Goal: Transaction & Acquisition: Purchase product/service

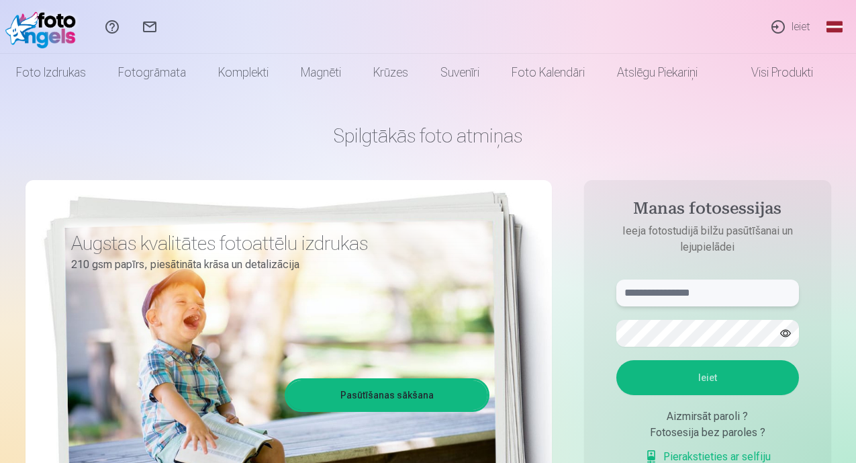
click at [740, 287] on input "text" at bounding box center [707, 292] width 183 height 27
type input "**********"
click at [754, 385] on button "Ieiet" at bounding box center [707, 377] width 183 height 35
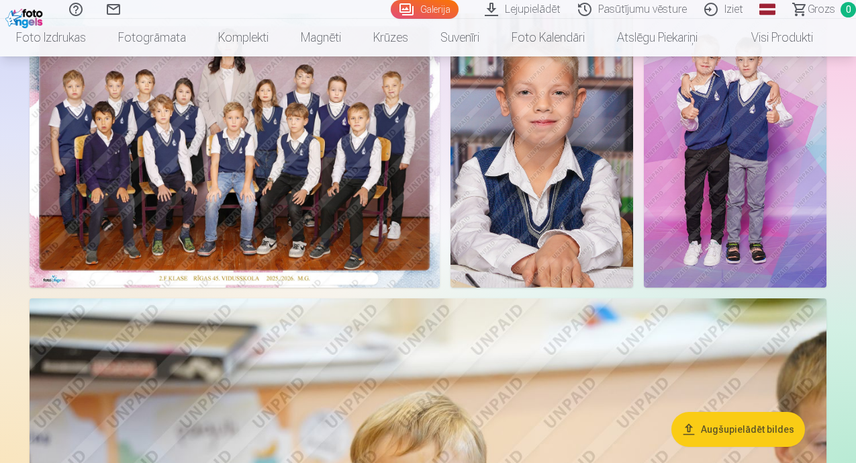
scroll to position [269, 0]
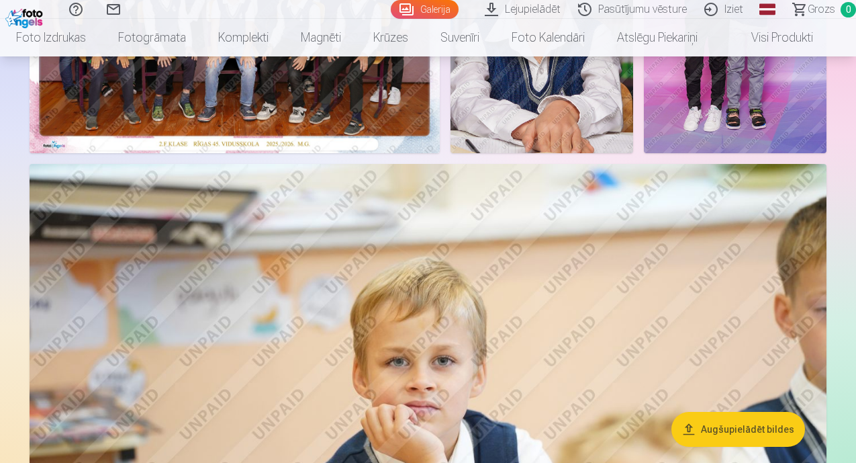
click at [722, 420] on button "Augšupielādēt bildes" at bounding box center [738, 429] width 134 height 35
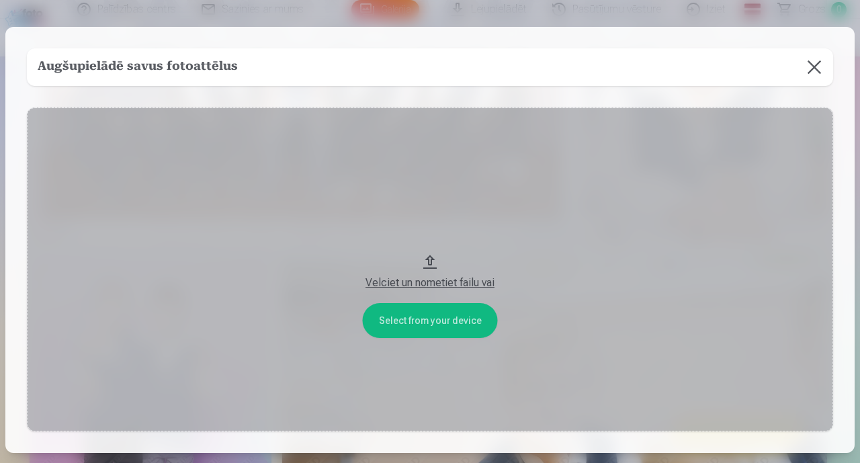
click at [810, 64] on button at bounding box center [814, 67] width 38 height 38
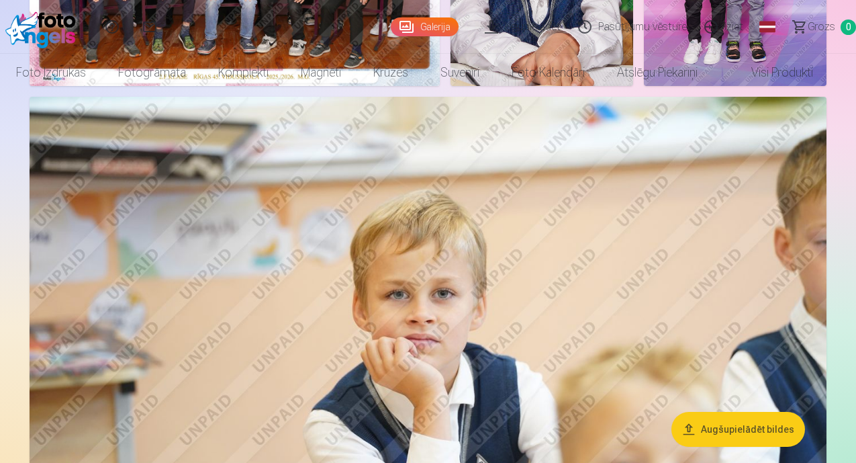
scroll to position [0, 0]
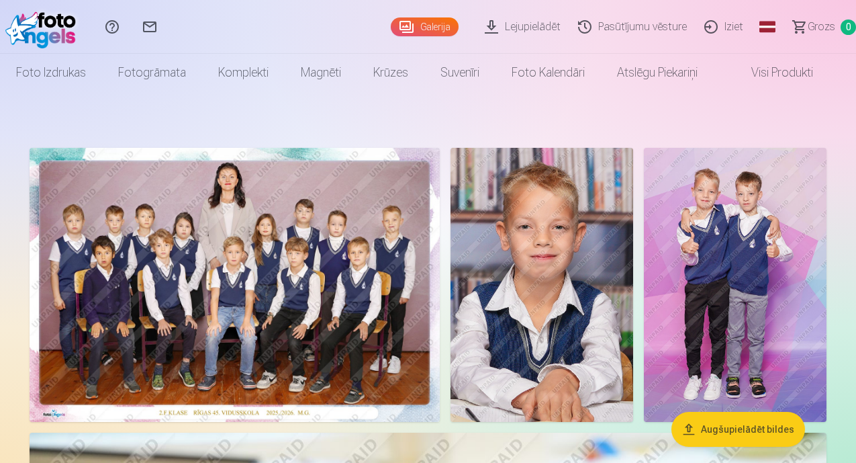
click at [418, 251] on img at bounding box center [235, 285] width 410 height 274
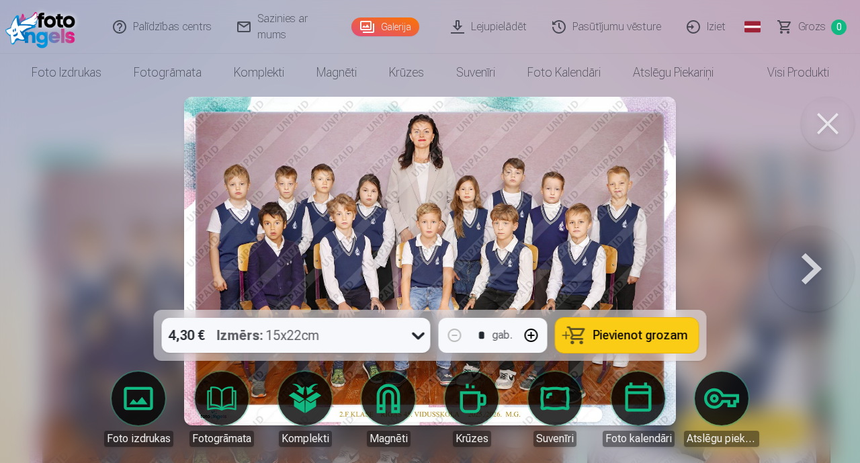
click at [630, 325] on button "Pievienot grozam" at bounding box center [626, 335] width 143 height 35
click at [810, 269] on button at bounding box center [811, 261] width 86 height 71
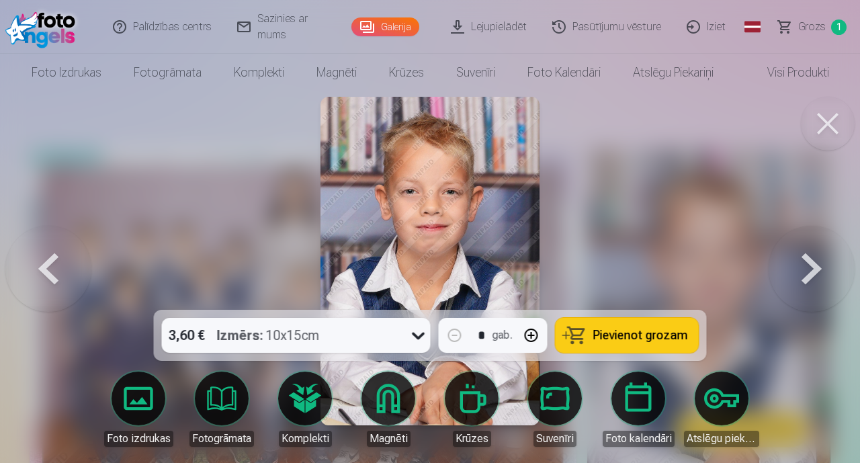
click at [648, 332] on span "Pievienot grozam" at bounding box center [640, 335] width 95 height 12
click at [808, 268] on button at bounding box center [811, 261] width 86 height 71
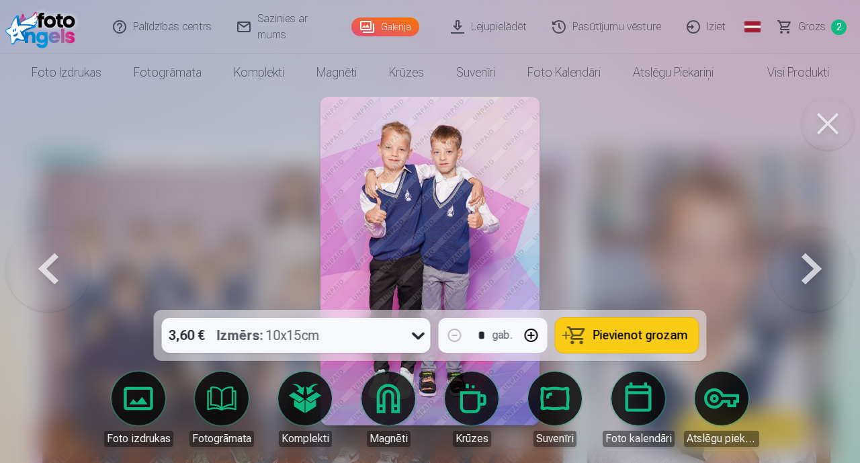
click at [653, 332] on span "Pievienot grozam" at bounding box center [640, 335] width 95 height 12
click at [810, 270] on button at bounding box center [811, 261] width 86 height 71
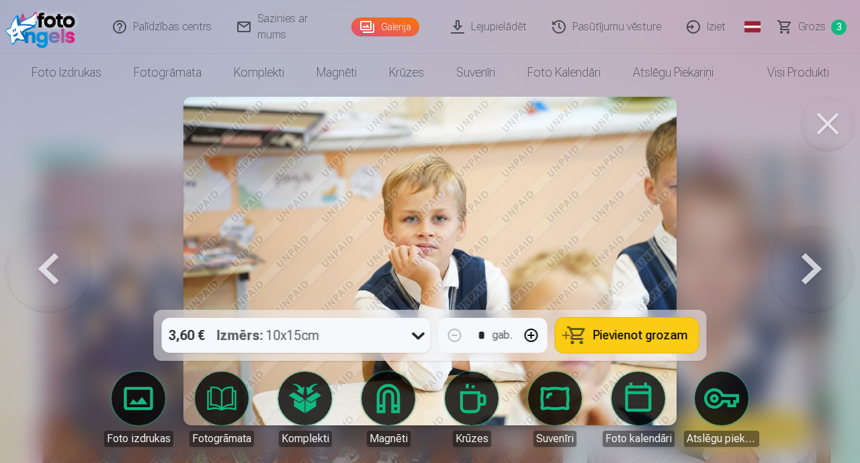
click at [810, 271] on button at bounding box center [811, 261] width 86 height 71
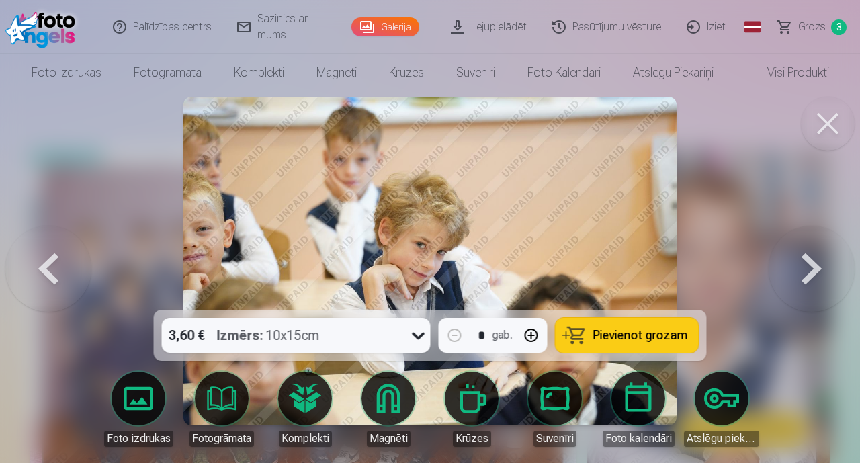
click at [810, 271] on button at bounding box center [811, 261] width 86 height 71
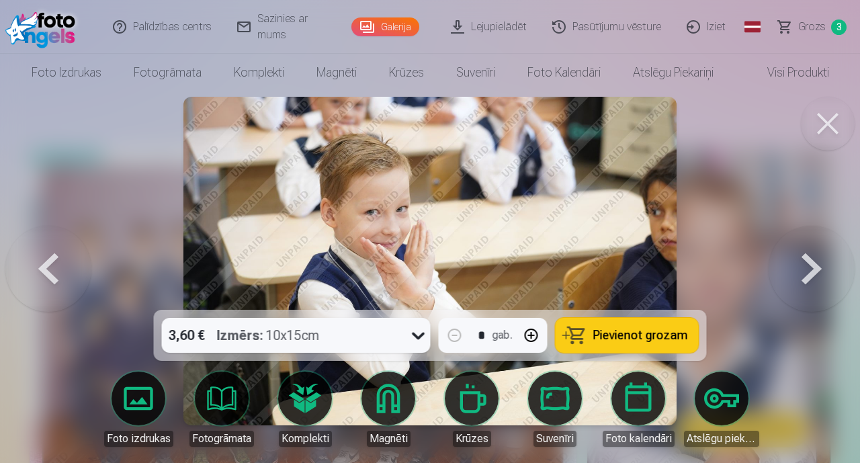
click at [42, 270] on button at bounding box center [48, 261] width 86 height 71
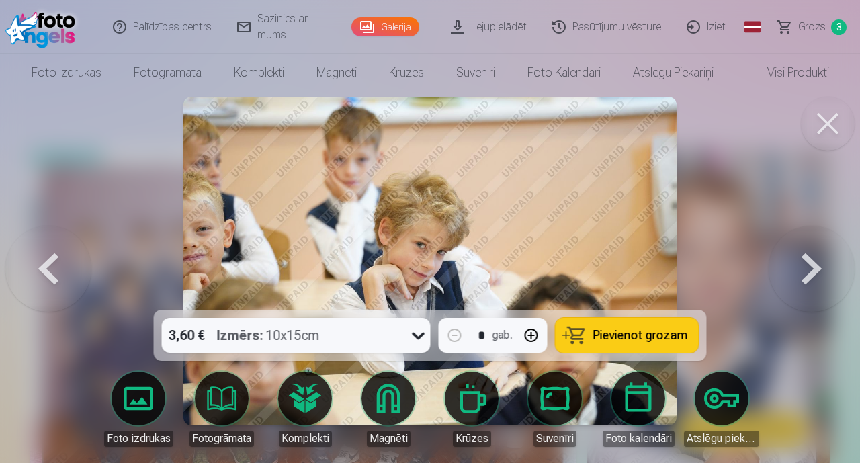
click at [38, 271] on button at bounding box center [48, 261] width 86 height 71
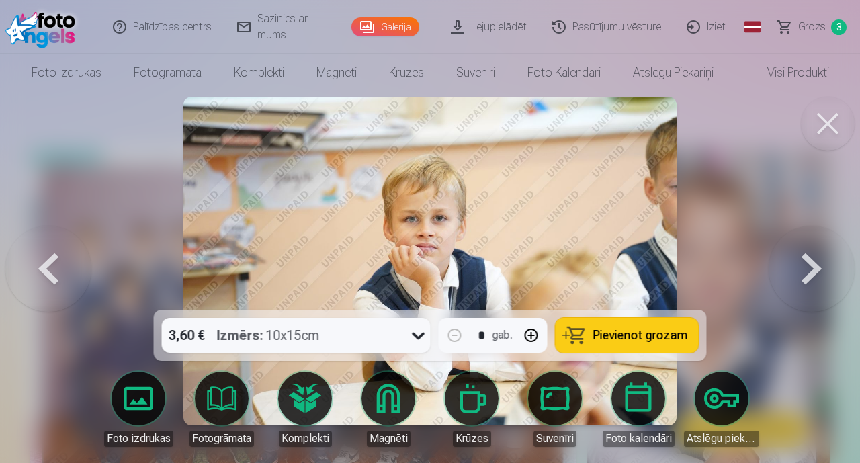
click at [816, 267] on button at bounding box center [811, 261] width 86 height 71
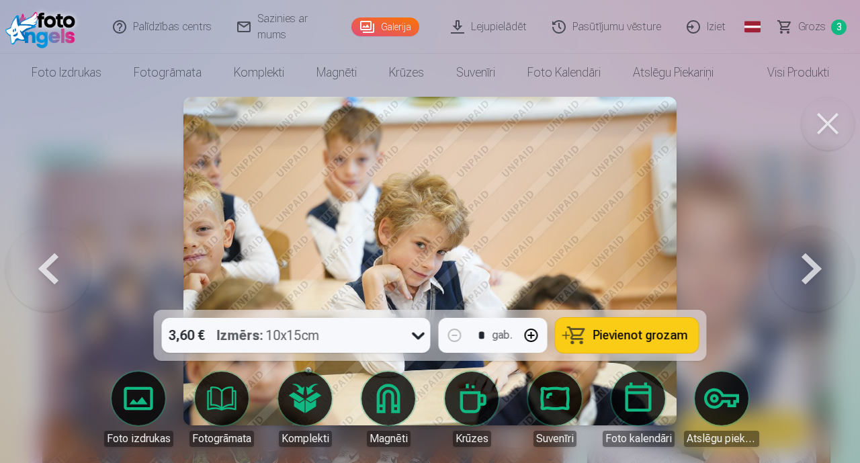
click at [815, 265] on button at bounding box center [811, 261] width 86 height 71
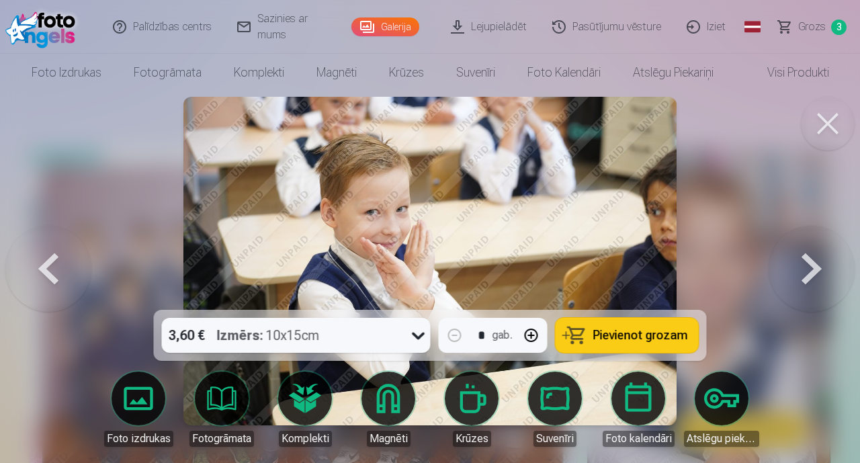
click at [812, 267] on button at bounding box center [811, 261] width 86 height 71
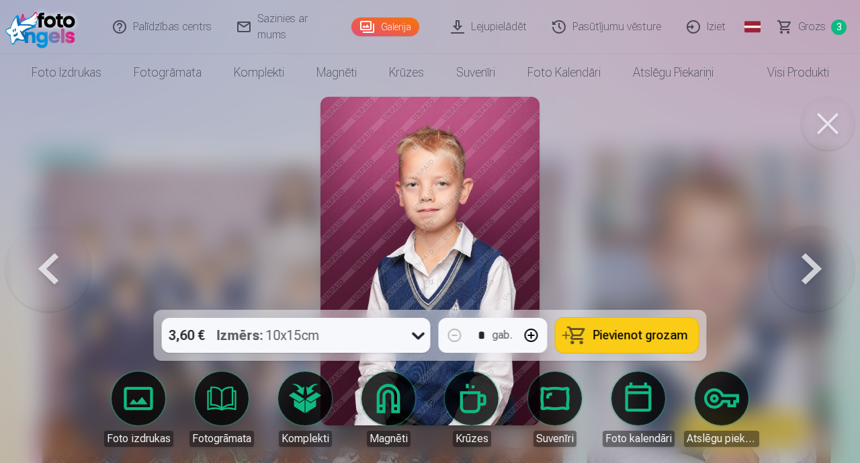
click at [40, 268] on button at bounding box center [48, 261] width 86 height 71
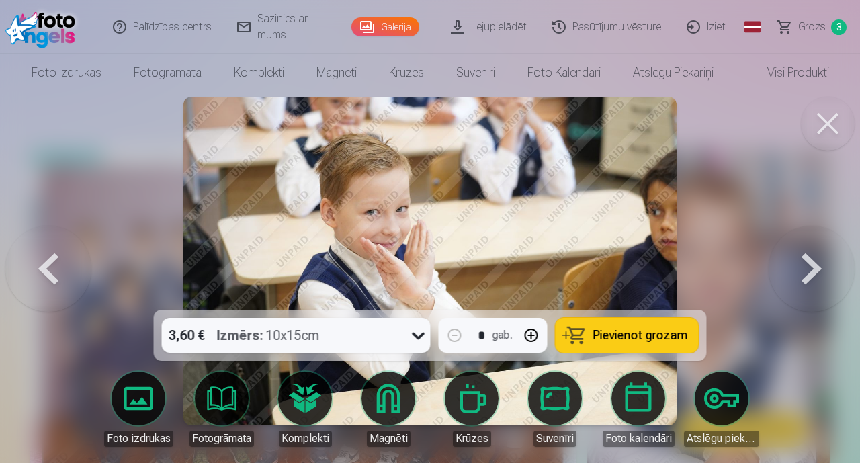
click at [808, 263] on button at bounding box center [811, 261] width 86 height 71
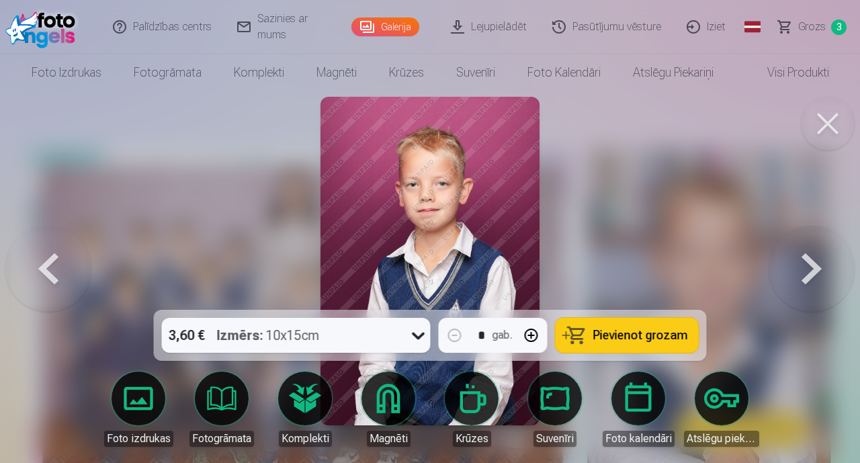
click at [806, 263] on button at bounding box center [811, 261] width 86 height 71
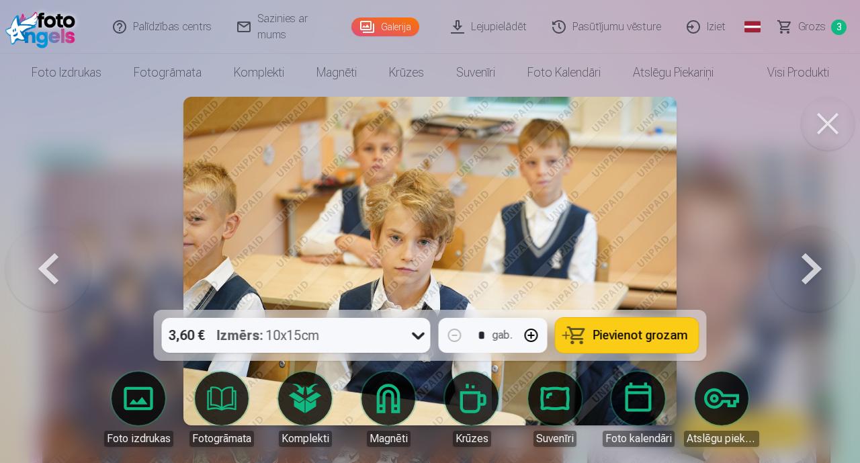
click at [800, 276] on button at bounding box center [811, 261] width 86 height 71
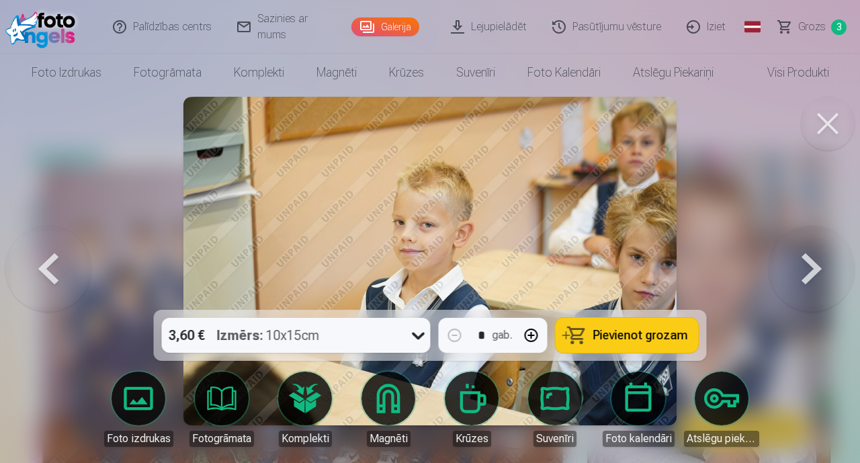
click at [800, 275] on button at bounding box center [811, 261] width 86 height 71
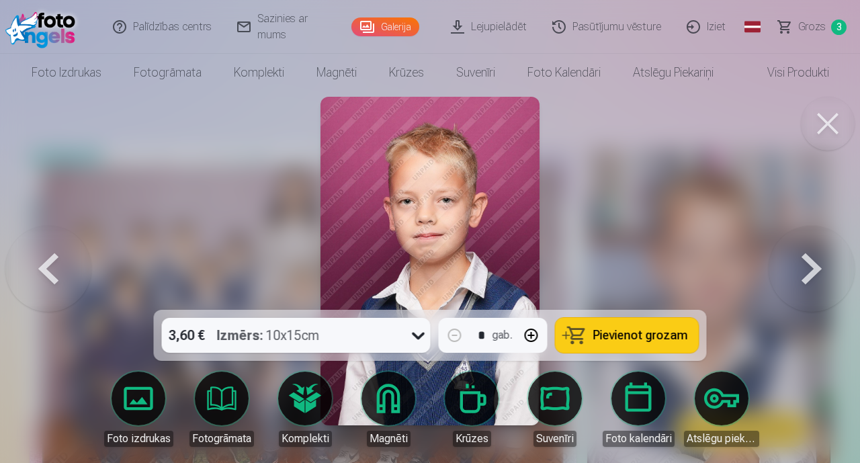
click at [807, 274] on button at bounding box center [811, 261] width 86 height 71
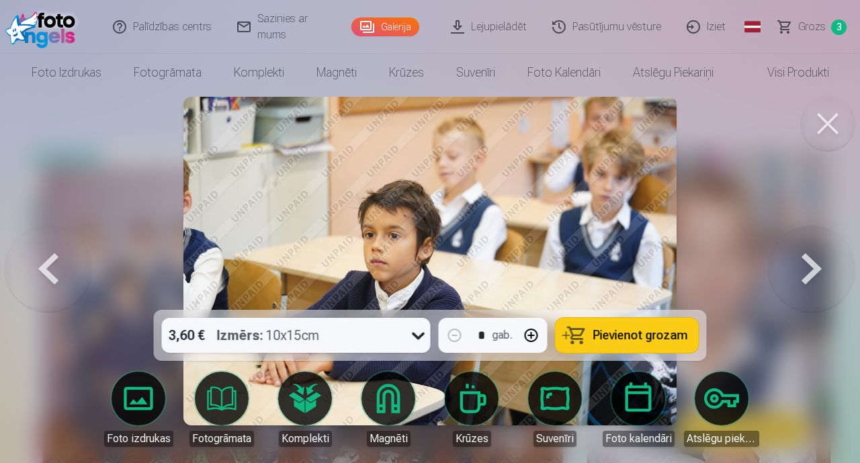
click at [815, 271] on button at bounding box center [811, 261] width 86 height 71
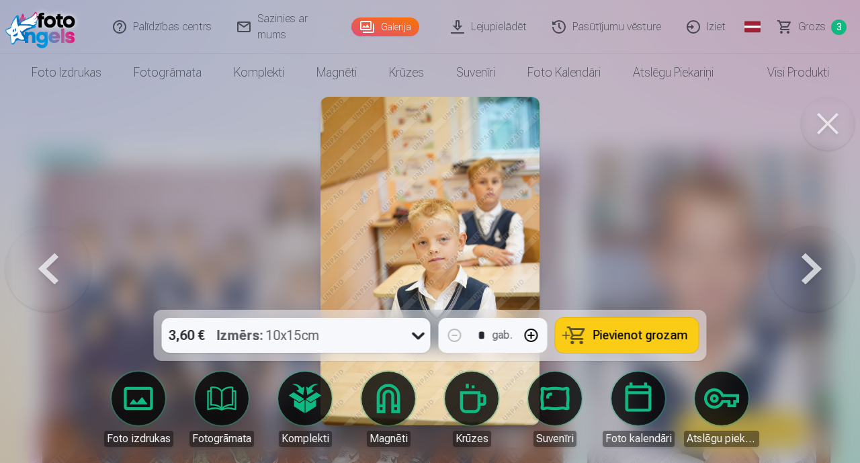
click at [815, 271] on button at bounding box center [811, 261] width 86 height 71
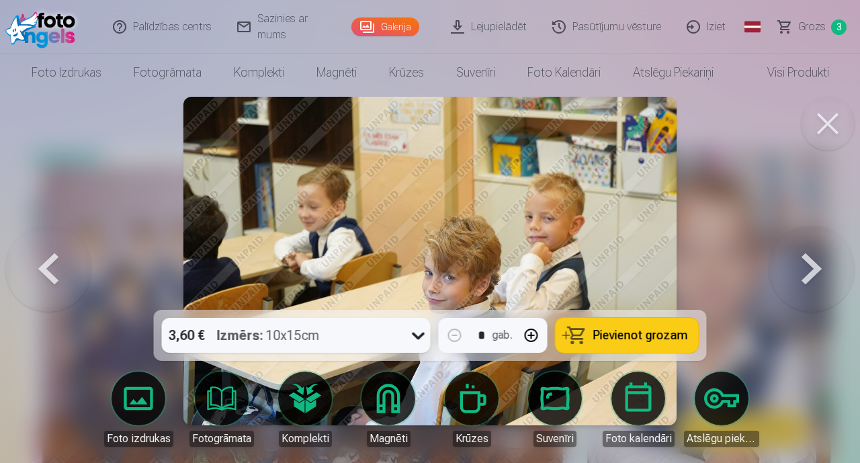
click at [815, 271] on button at bounding box center [811, 261] width 86 height 71
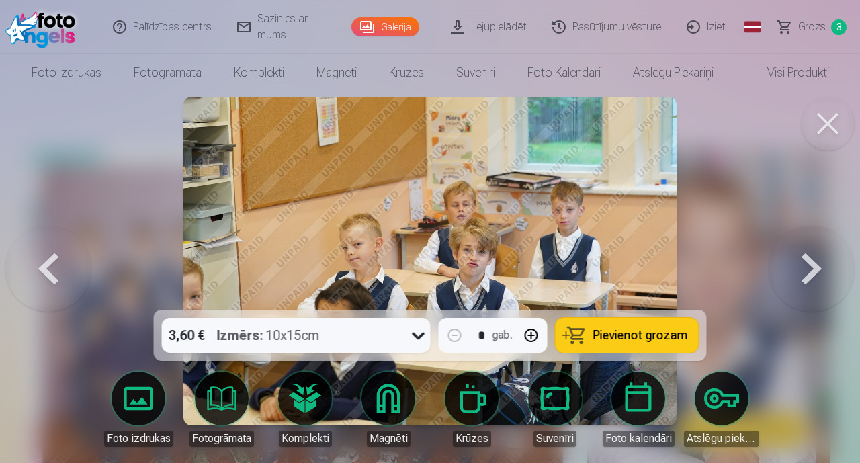
click at [815, 271] on button at bounding box center [811, 261] width 86 height 71
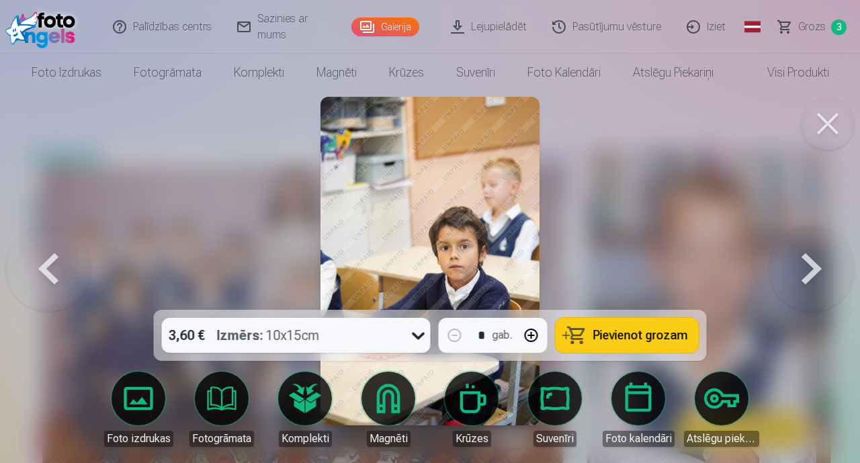
click at [48, 276] on button at bounding box center [48, 261] width 86 height 71
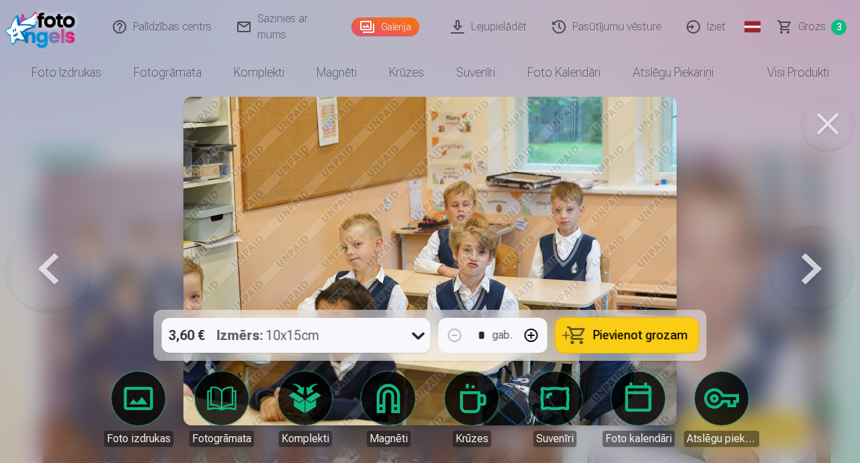
click at [808, 267] on button at bounding box center [811, 261] width 86 height 71
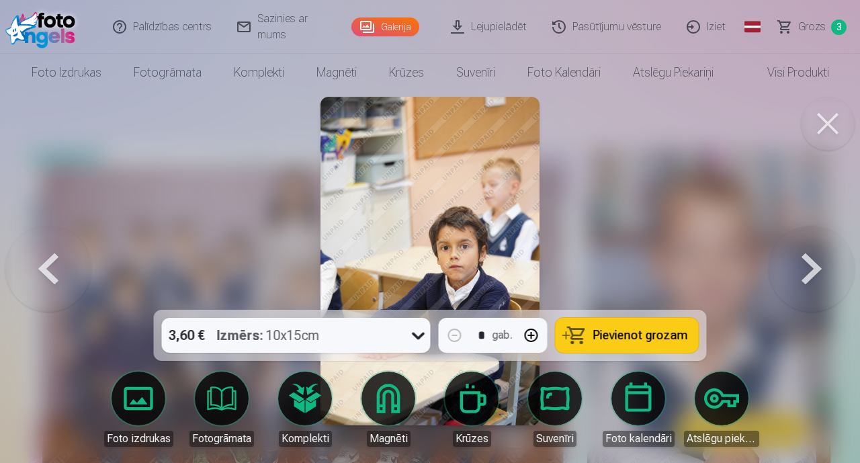
click at [808, 267] on button at bounding box center [811, 261] width 86 height 71
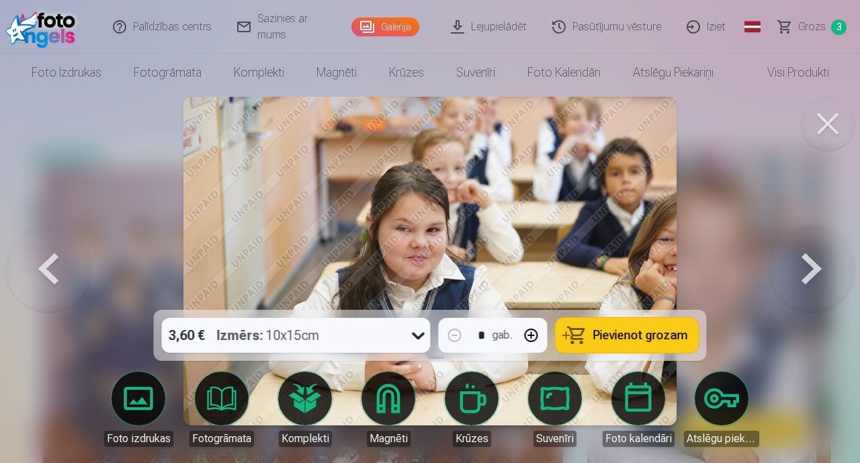
click at [806, 269] on button at bounding box center [811, 261] width 86 height 71
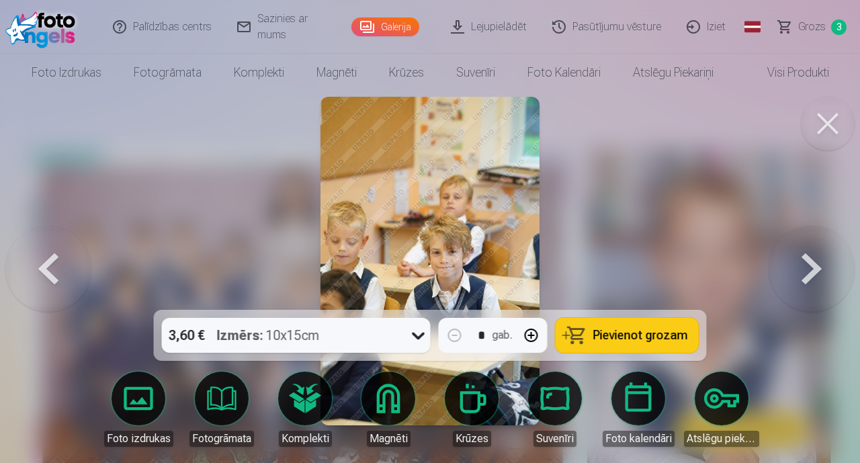
click at [805, 269] on button at bounding box center [811, 261] width 86 height 71
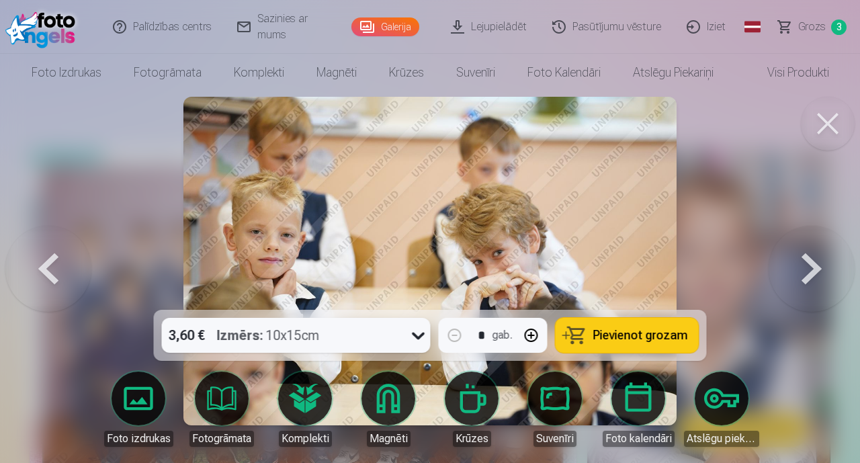
click at [805, 269] on button at bounding box center [811, 261] width 86 height 71
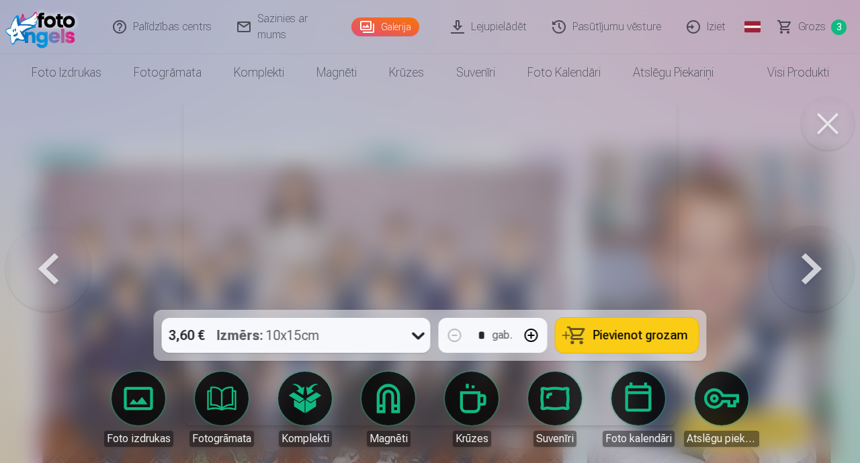
click at [805, 269] on button at bounding box center [811, 261] width 86 height 71
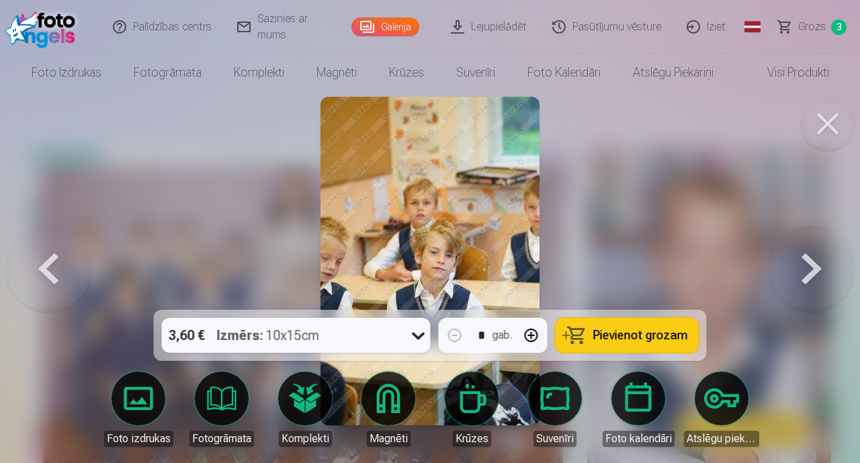
click at [805, 269] on button at bounding box center [811, 261] width 86 height 71
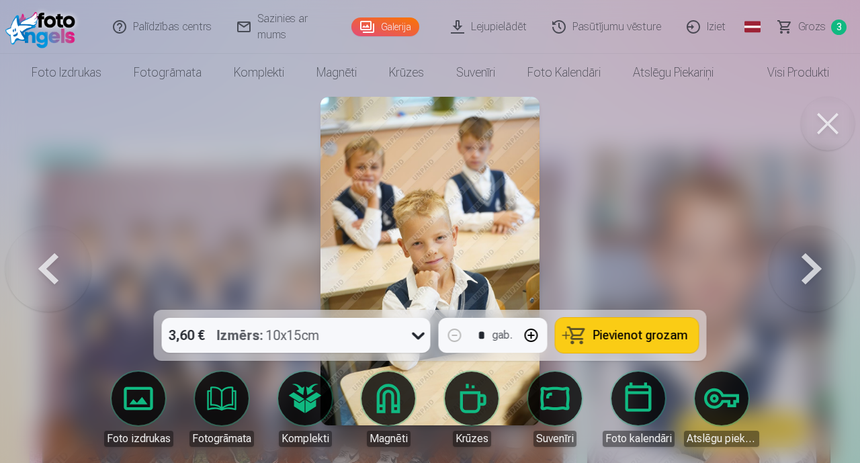
click at [805, 269] on button at bounding box center [811, 261] width 86 height 71
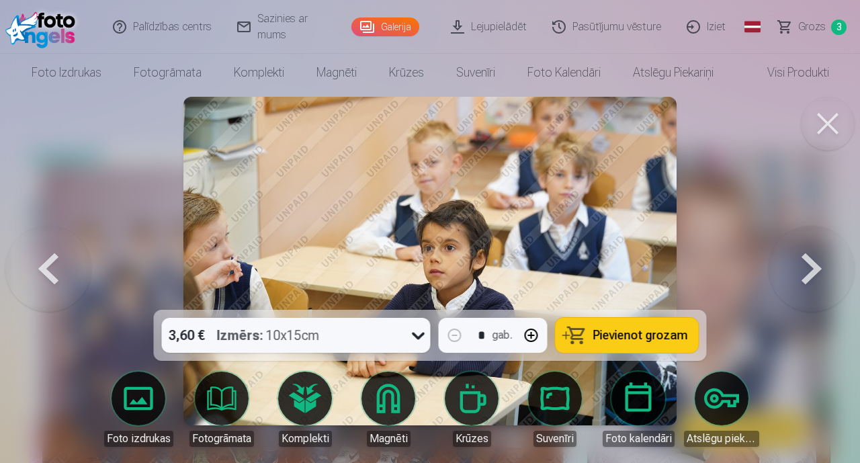
click at [802, 269] on button at bounding box center [811, 261] width 86 height 71
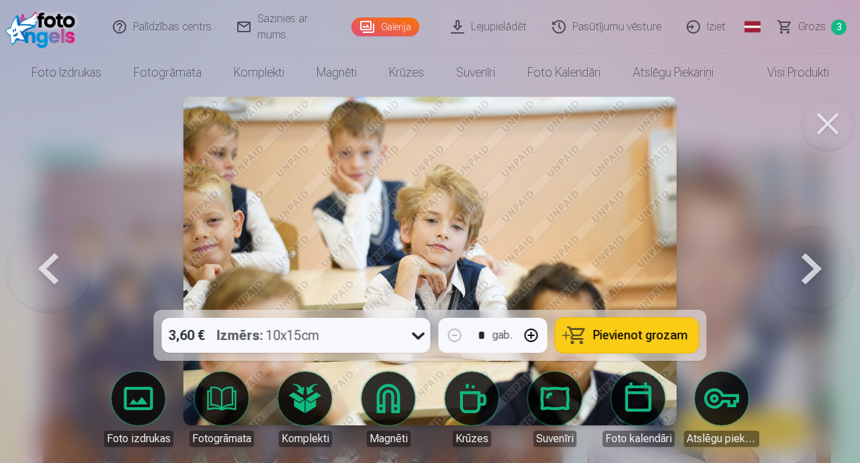
click at [816, 263] on button at bounding box center [811, 261] width 86 height 71
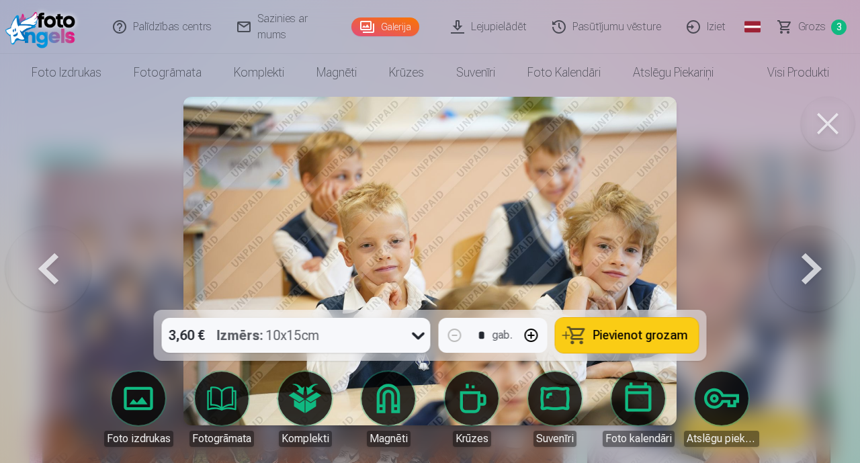
click at [805, 260] on button at bounding box center [811, 261] width 86 height 71
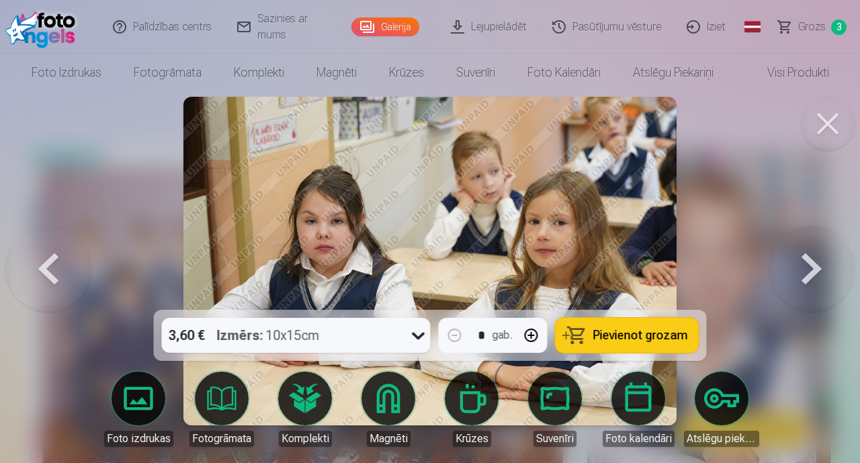
click at [805, 260] on button at bounding box center [811, 261] width 86 height 71
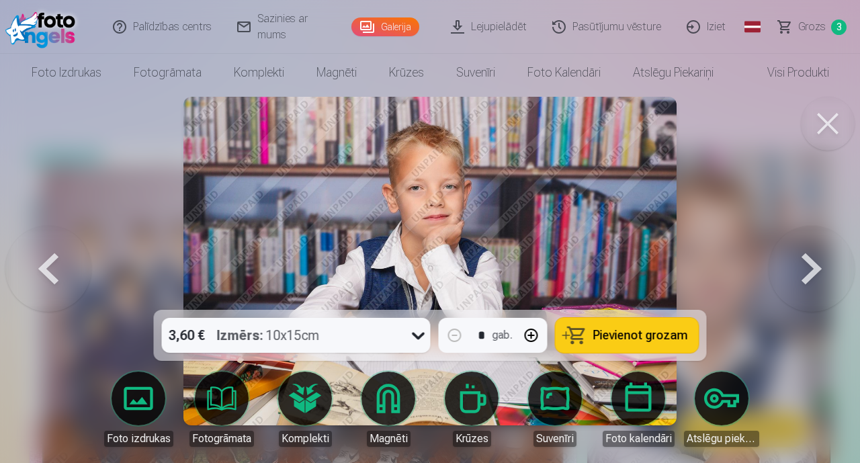
click at [651, 347] on button "Pievienot grozam" at bounding box center [626, 335] width 143 height 35
click at [798, 270] on button at bounding box center [811, 261] width 86 height 71
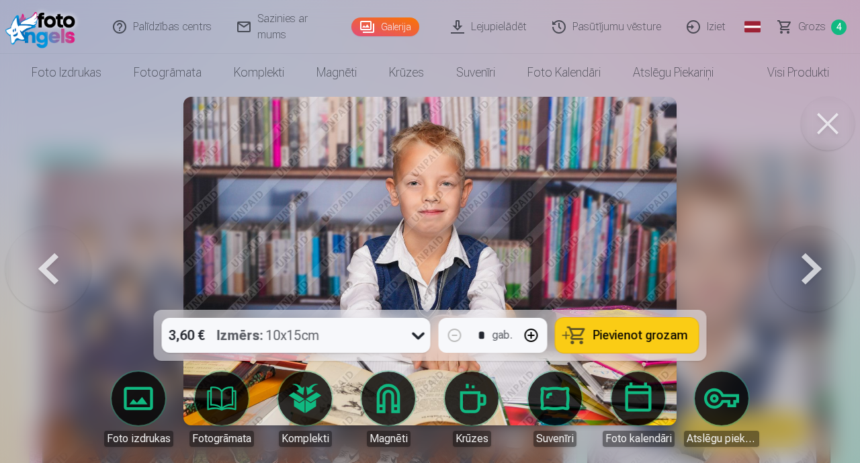
click at [800, 263] on button at bounding box center [811, 261] width 86 height 71
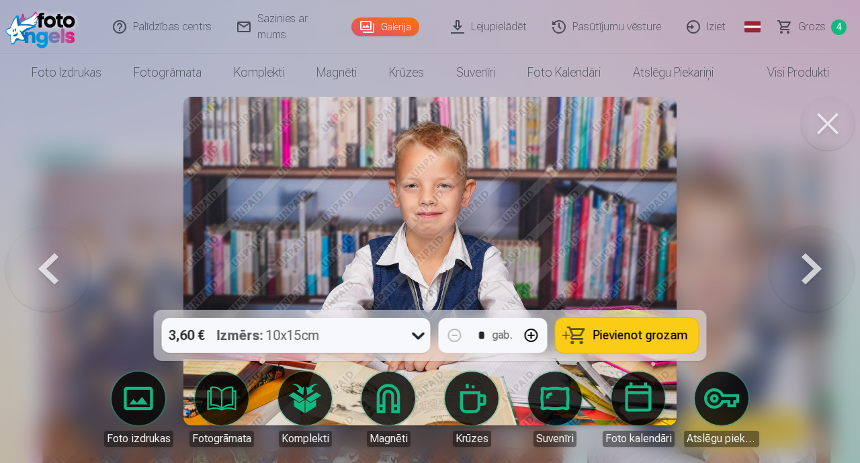
click at [801, 265] on button at bounding box center [811, 261] width 86 height 71
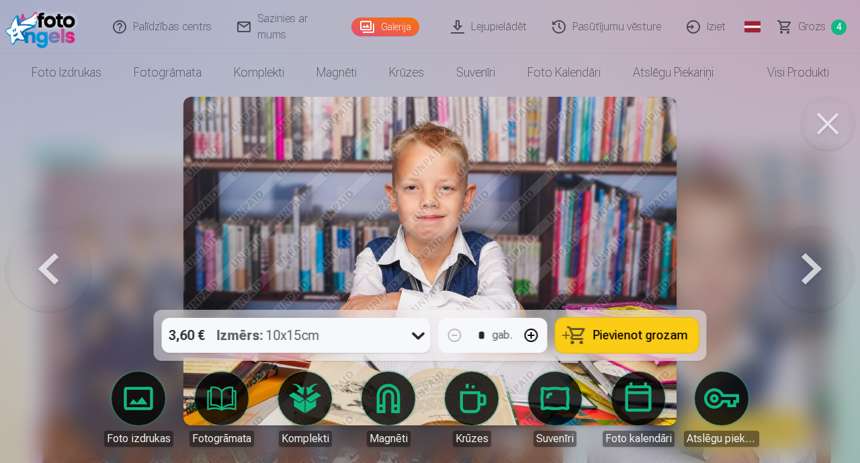
click at [667, 333] on span "Pievienot grozam" at bounding box center [640, 335] width 95 height 12
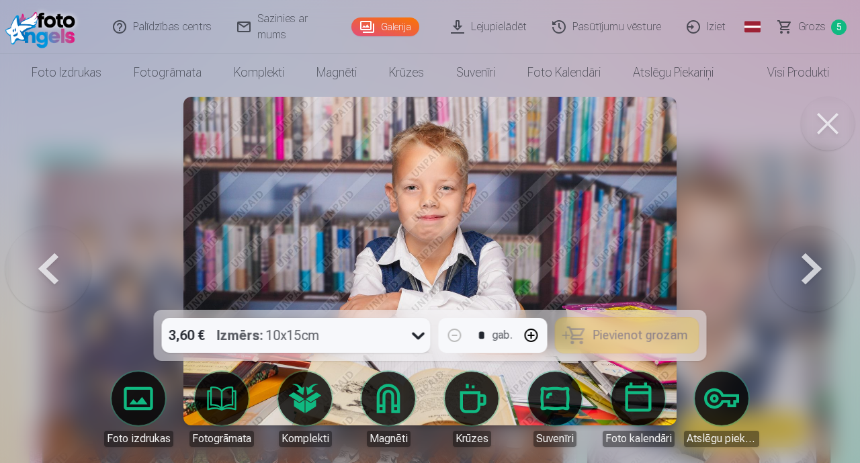
click at [797, 268] on button at bounding box center [811, 261] width 86 height 71
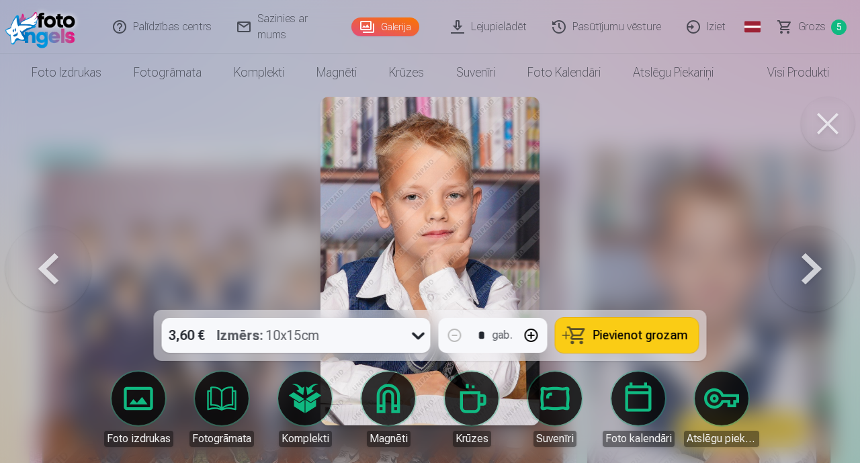
click at [795, 271] on button at bounding box center [811, 261] width 86 height 71
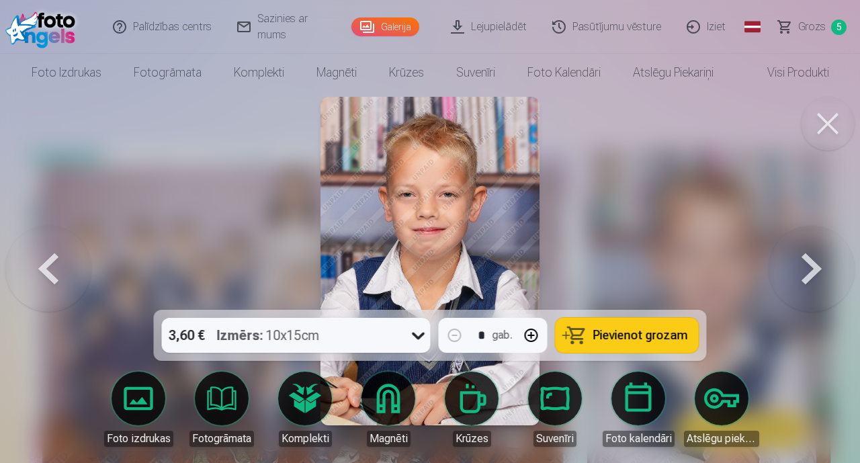
click at [45, 269] on button at bounding box center [48, 261] width 86 height 71
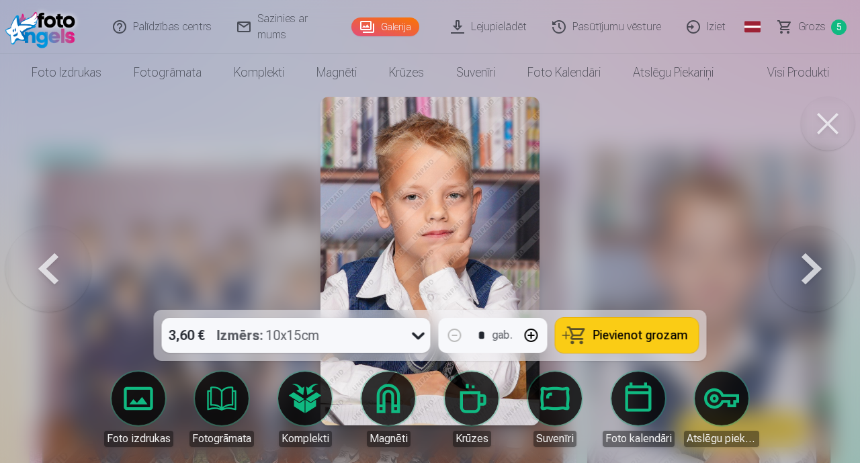
click at [635, 336] on span "Pievienot grozam" at bounding box center [640, 335] width 95 height 12
click at [809, 269] on button at bounding box center [811, 261] width 86 height 71
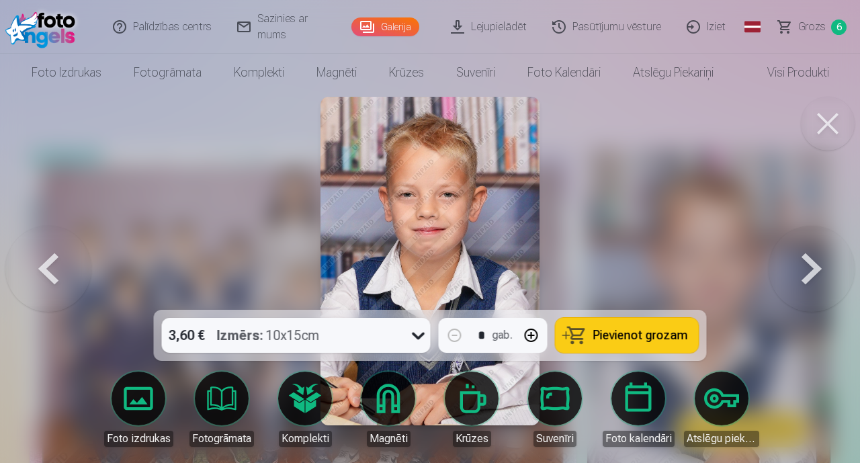
click at [809, 269] on button at bounding box center [811, 261] width 86 height 71
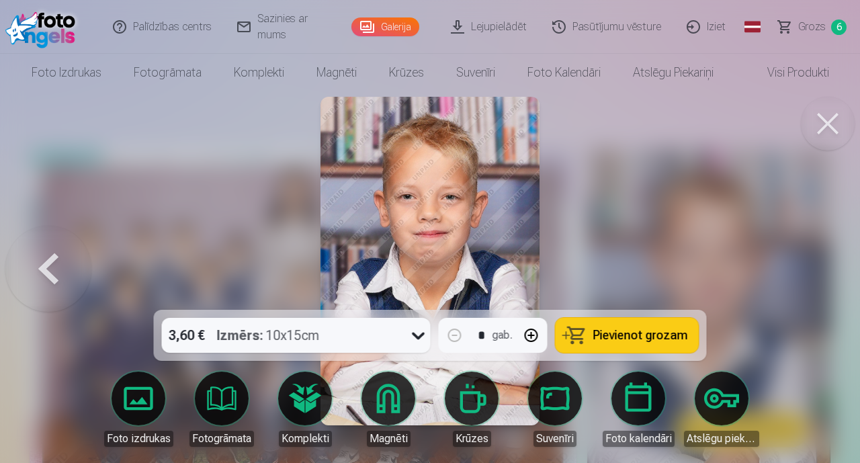
click at [809, 269] on div at bounding box center [430, 231] width 860 height 463
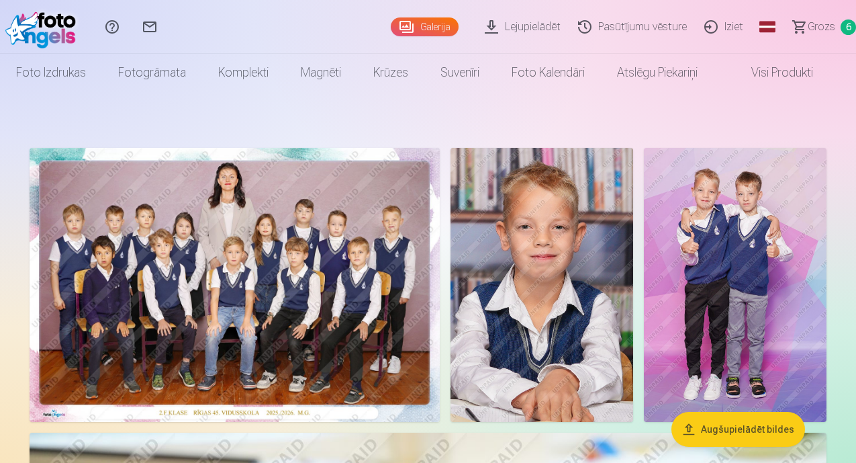
click at [814, 29] on span "Grozs" at bounding box center [822, 27] width 28 height 16
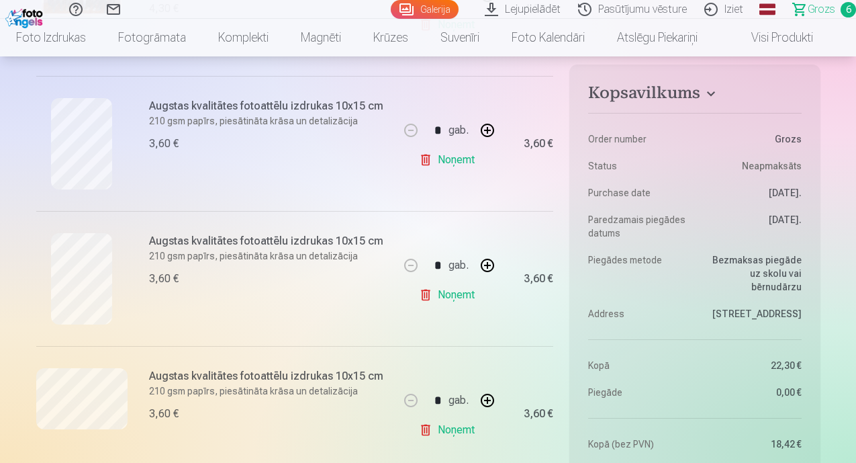
scroll to position [537, 0]
click at [446, 429] on link "Noņemt" at bounding box center [449, 430] width 61 height 27
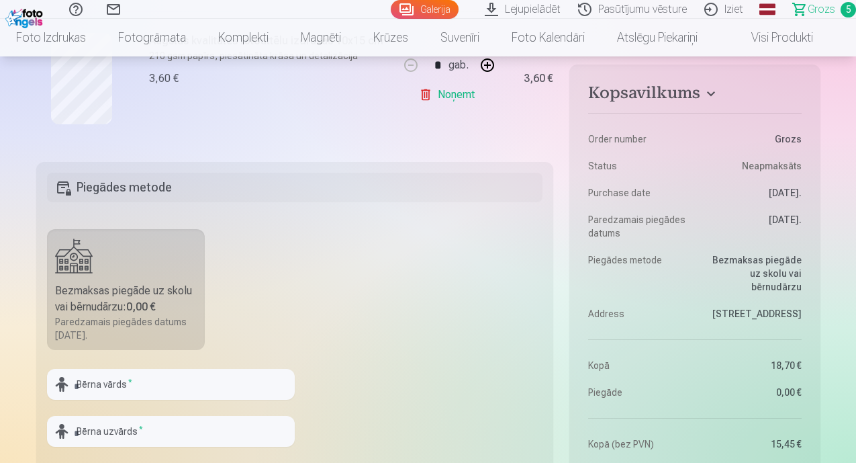
scroll to position [1074, 0]
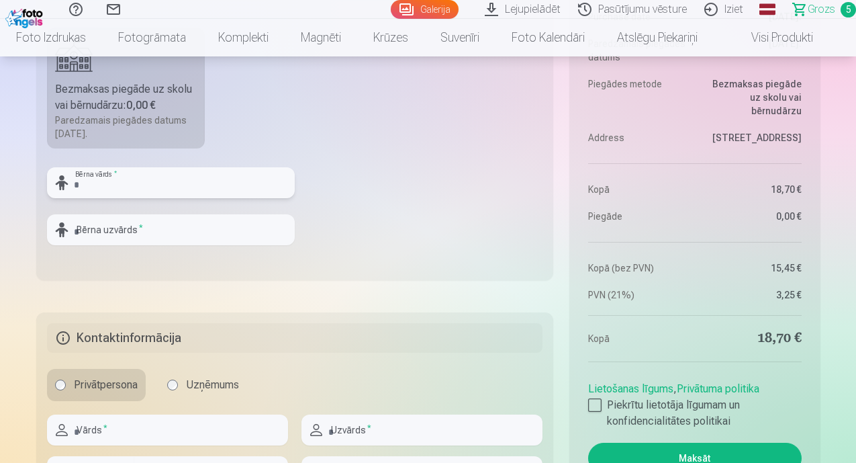
click at [152, 177] on input "text" at bounding box center [171, 182] width 248 height 31
type input "*******"
click at [144, 233] on input "text" at bounding box center [171, 229] width 248 height 31
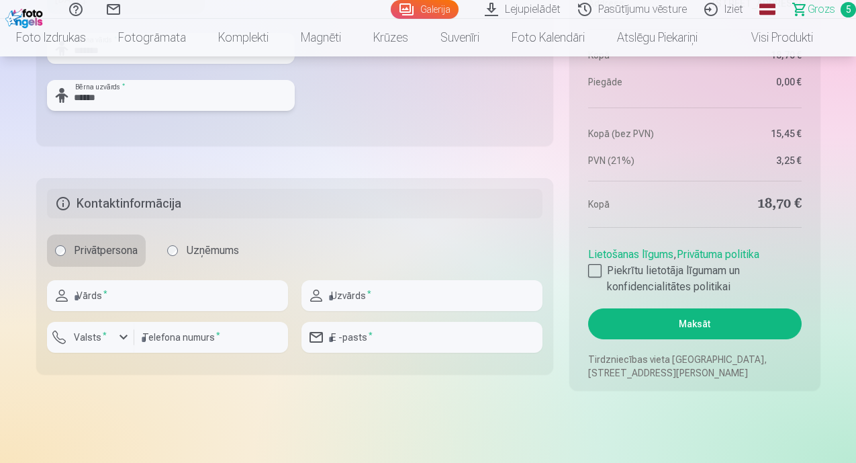
type input "******"
click at [153, 291] on input "text" at bounding box center [167, 295] width 241 height 31
type input "******"
click at [358, 294] on input "text" at bounding box center [421, 295] width 241 height 31
type input "**********"
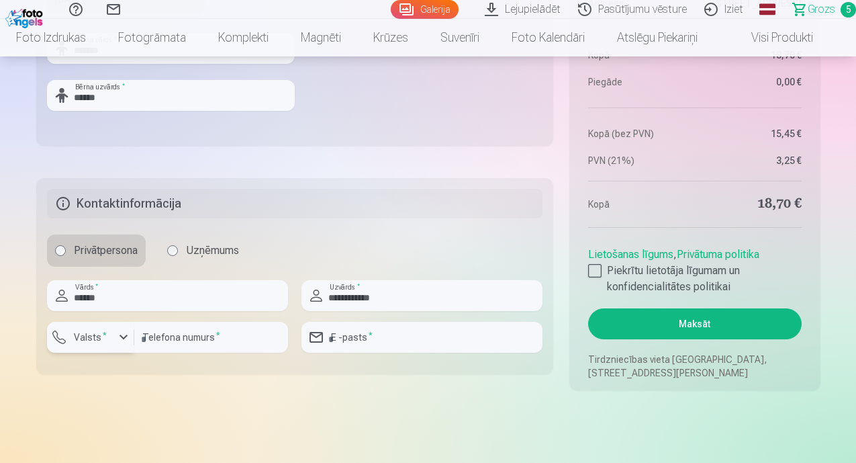
click at [119, 337] on div "button" at bounding box center [123, 337] width 16 height 16
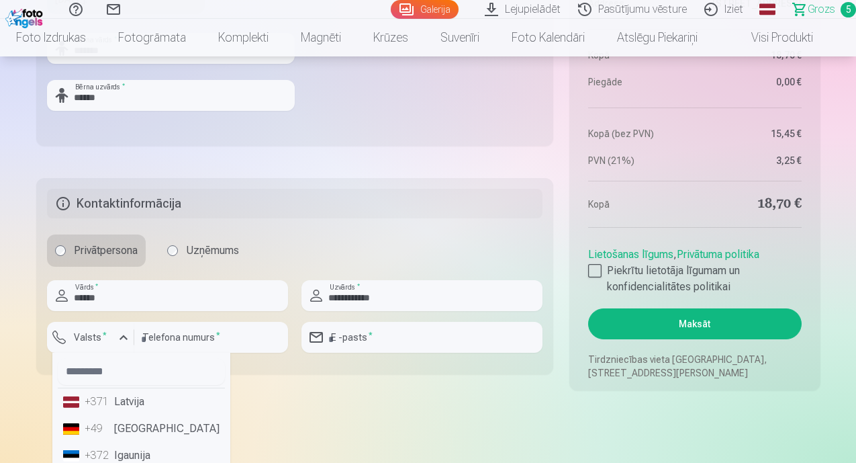
click at [125, 402] on li "+371 Latvija" at bounding box center [141, 401] width 167 height 27
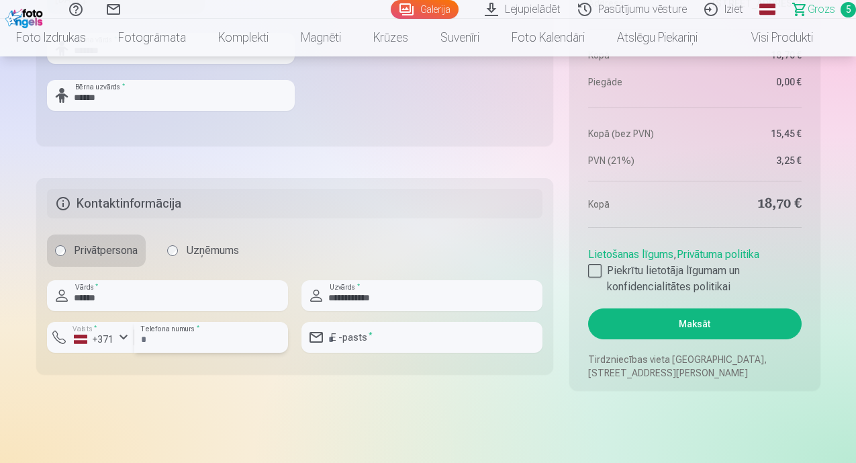
click at [177, 340] on input "number" at bounding box center [211, 337] width 154 height 31
type input "********"
click at [364, 335] on input "email" at bounding box center [421, 337] width 241 height 31
type input "**********"
click at [594, 269] on div at bounding box center [594, 270] width 13 height 13
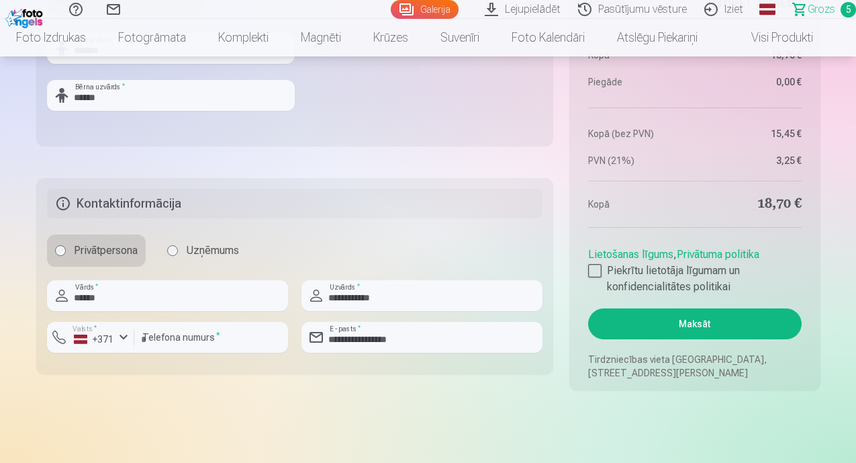
click at [711, 318] on button "Maksāt" at bounding box center [694, 323] width 213 height 31
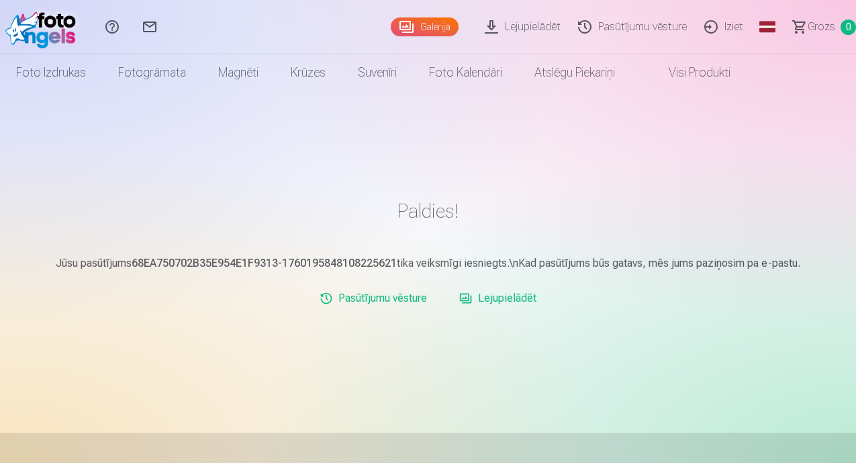
click at [698, 23] on link "Iziet" at bounding box center [726, 27] width 56 height 54
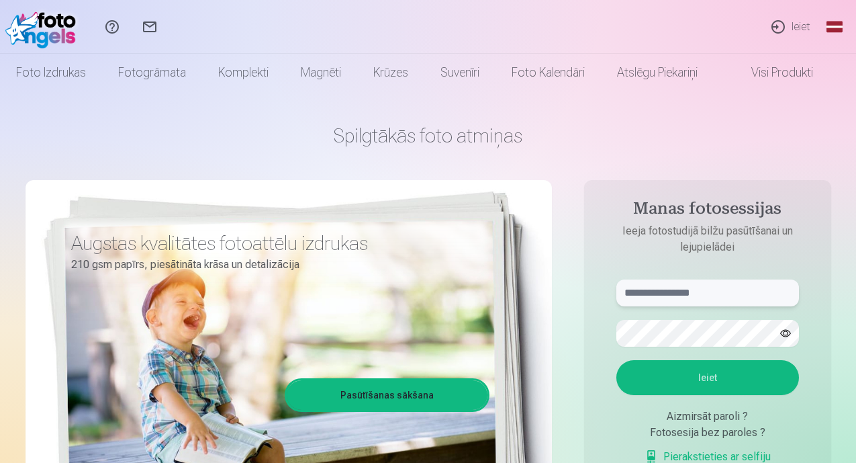
click at [692, 283] on input "text" at bounding box center [707, 292] width 183 height 27
type input "**********"
click at [672, 369] on button "Ieiet" at bounding box center [707, 377] width 183 height 35
